Goal: Transaction & Acquisition: Book appointment/travel/reservation

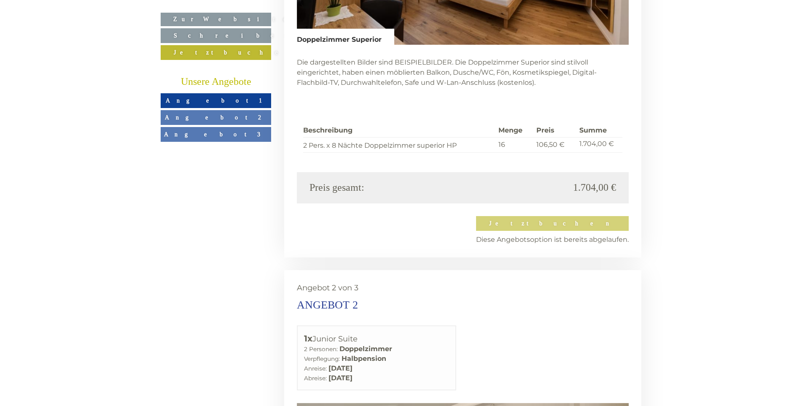
scroll to position [2193, 0]
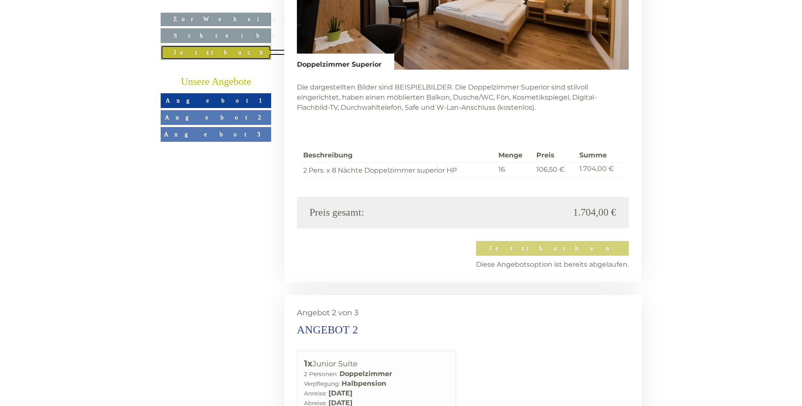
click at [218, 49] on link "Jetzt buchen" at bounding box center [216, 52] width 111 height 15
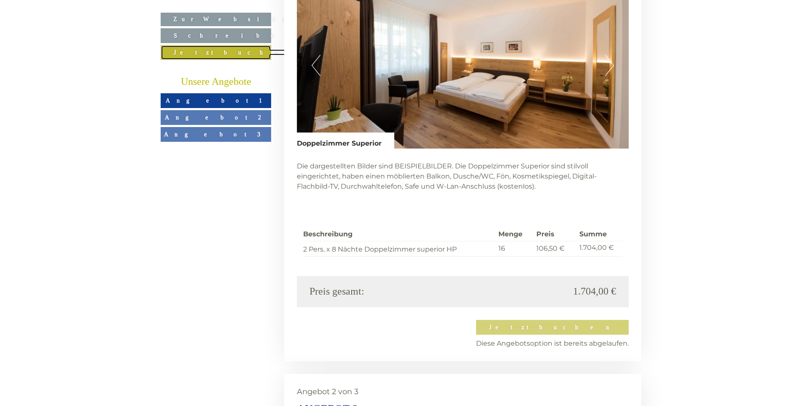
scroll to position [2114, 0]
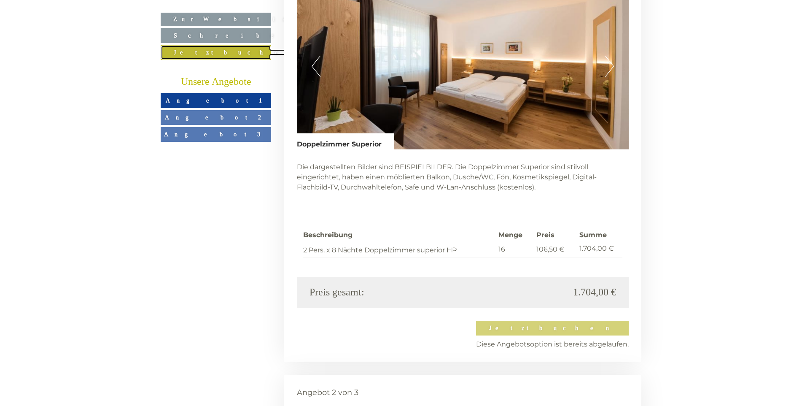
click at [217, 50] on link "Jetzt buchen" at bounding box center [216, 52] width 111 height 15
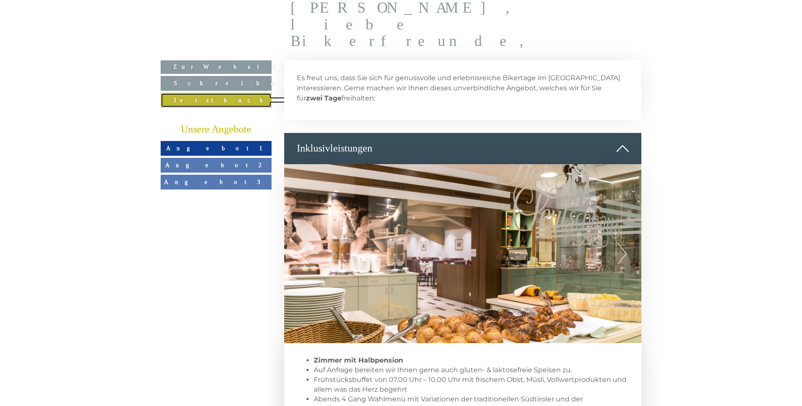
scroll to position [422, 0]
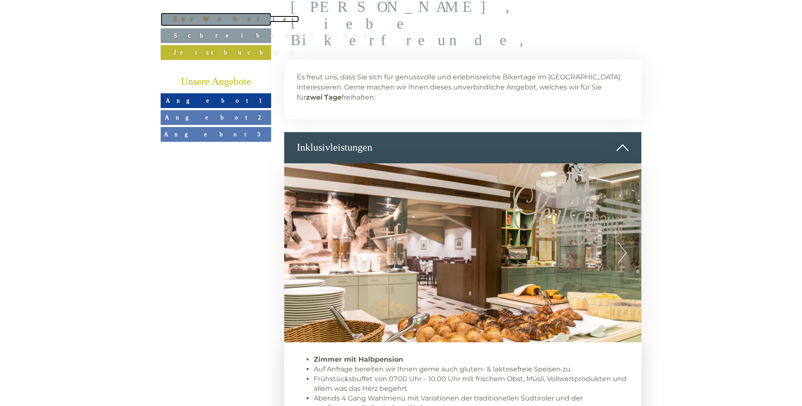
click at [206, 20] on link "Zur Website" at bounding box center [216, 19] width 111 height 13
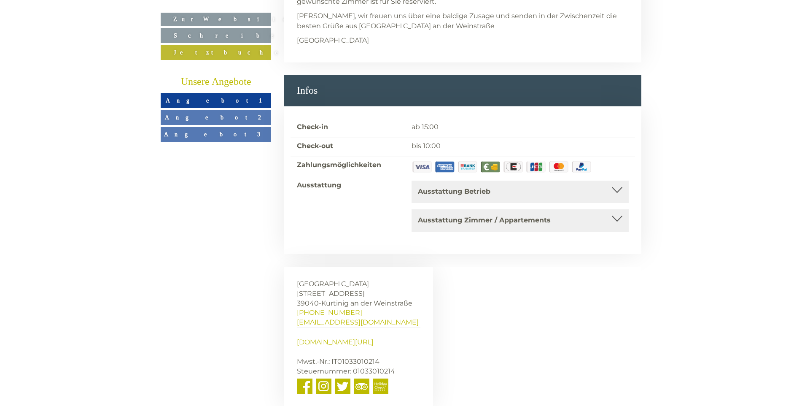
scroll to position [4446, 0]
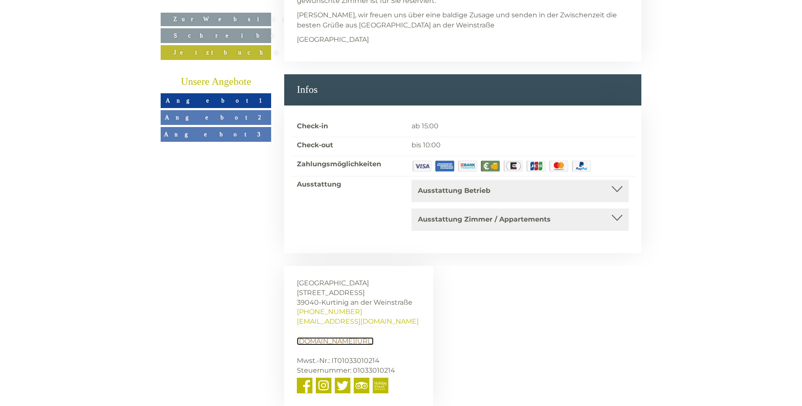
click at [326, 337] on link "[DOMAIN_NAME][URL]" at bounding box center [335, 341] width 77 height 8
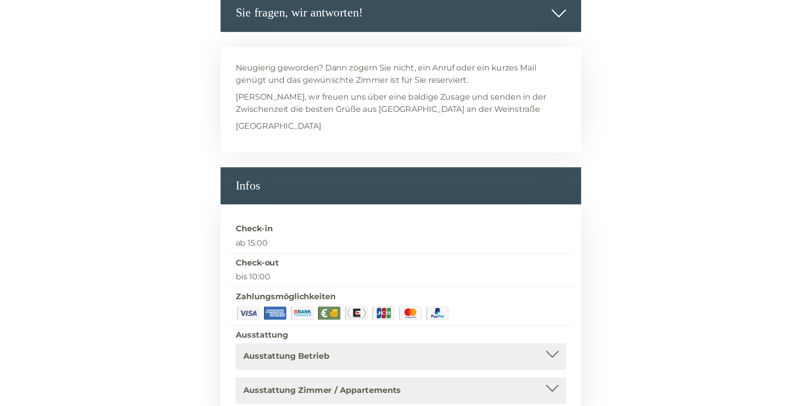
scroll to position [4281, 0]
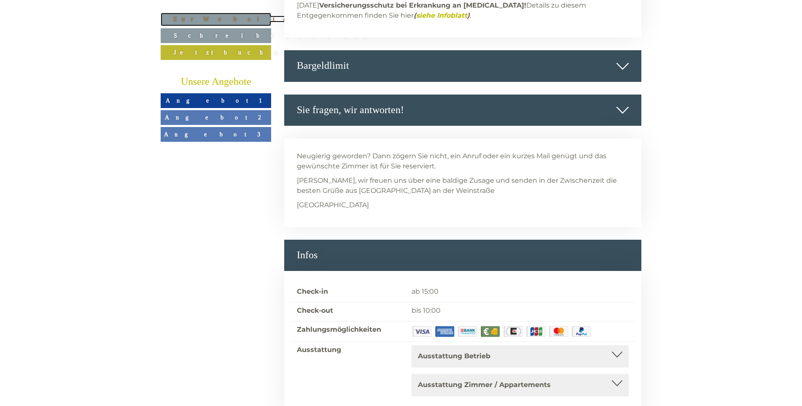
click at [225, 17] on link "Zur Website" at bounding box center [216, 19] width 111 height 13
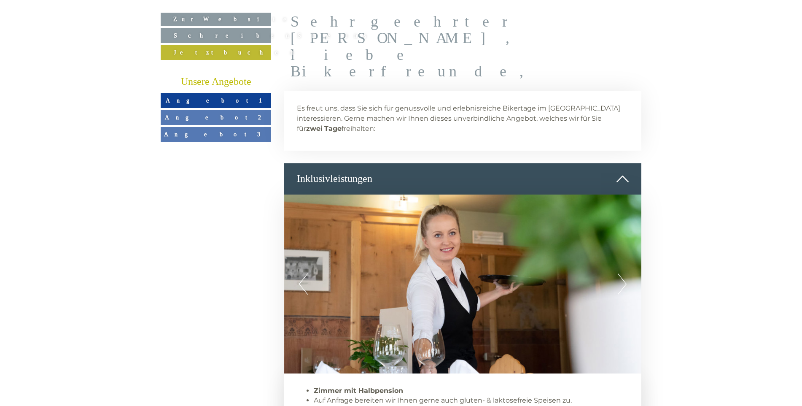
scroll to position [422, 0]
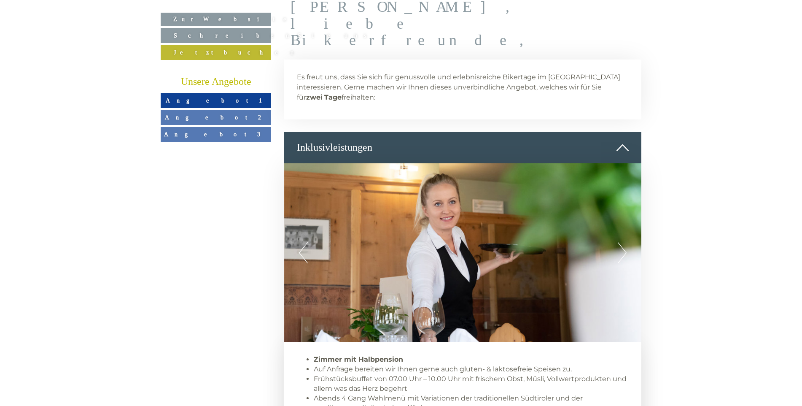
click at [222, 97] on link "Angebot 1" at bounding box center [216, 100] width 111 height 15
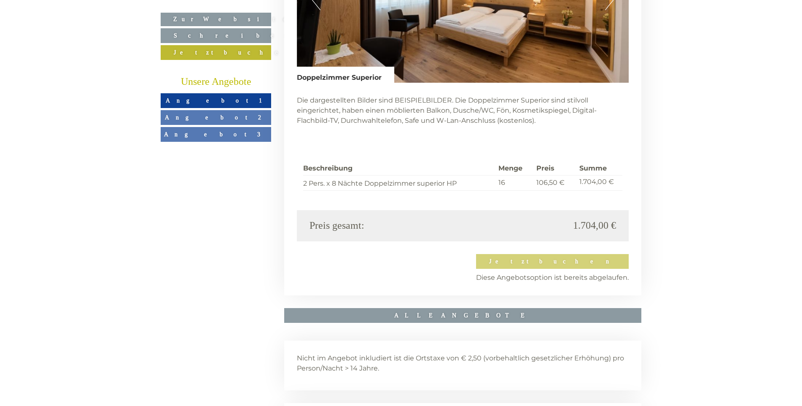
scroll to position [2251, 0]
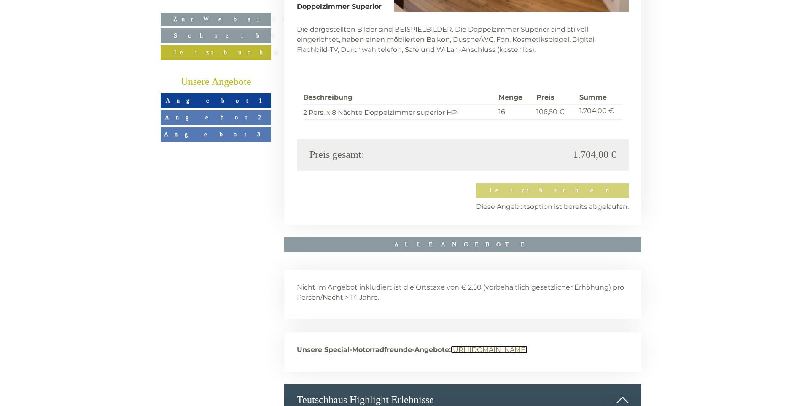
click at [502, 345] on link "[URL][DOMAIN_NAME]" at bounding box center [489, 349] width 77 height 8
